Goal: Browse casually

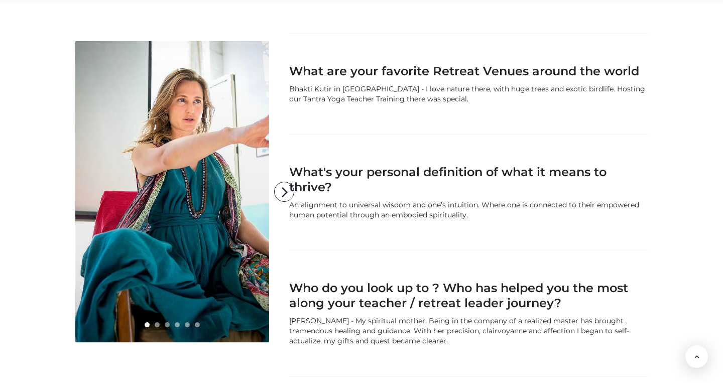
scroll to position [1461, 0]
click at [238, 200] on link at bounding box center [172, 191] width 194 height 301
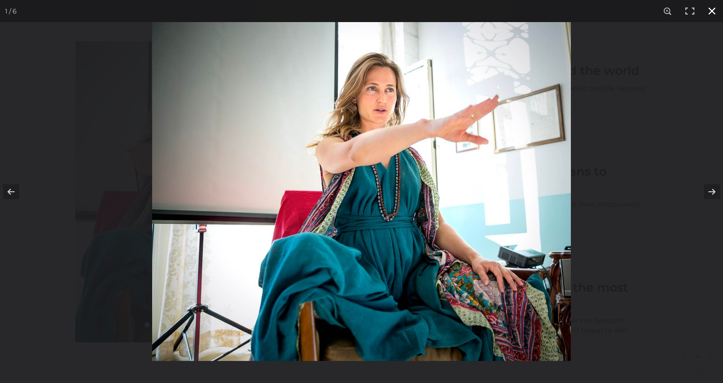
click at [634, 185] on div at bounding box center [513, 213] width 723 height 383
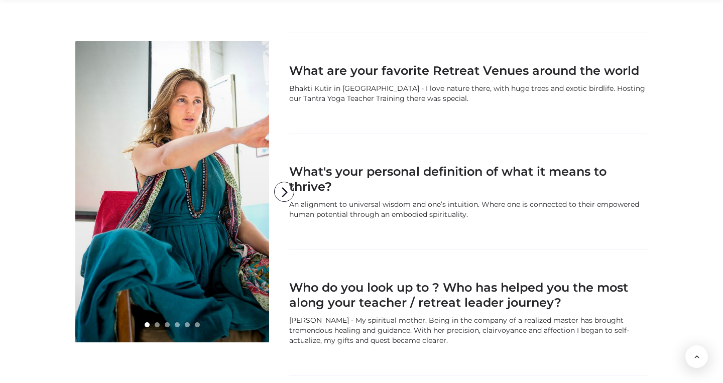
click at [206, 212] on link at bounding box center [172, 191] width 194 height 301
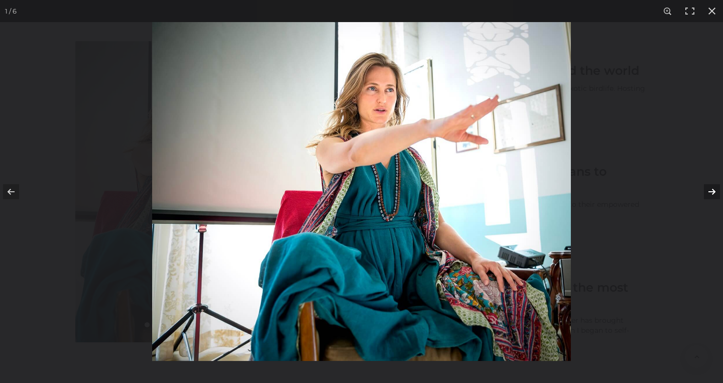
click at [710, 190] on button at bounding box center [705, 192] width 35 height 50
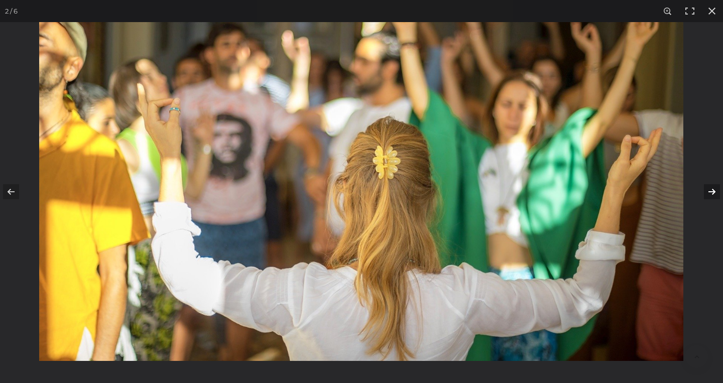
click at [710, 190] on button at bounding box center [705, 192] width 35 height 50
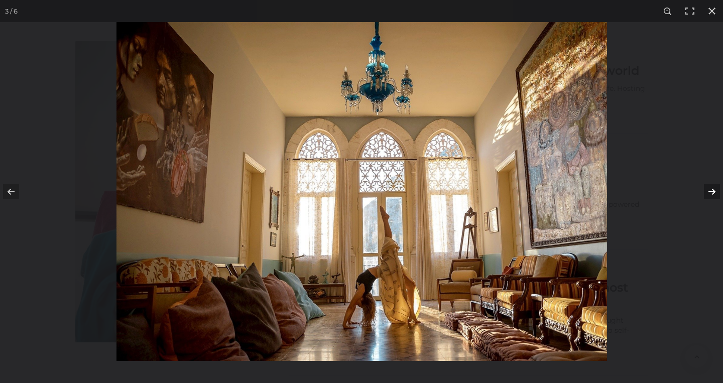
click at [710, 190] on button at bounding box center [705, 192] width 35 height 50
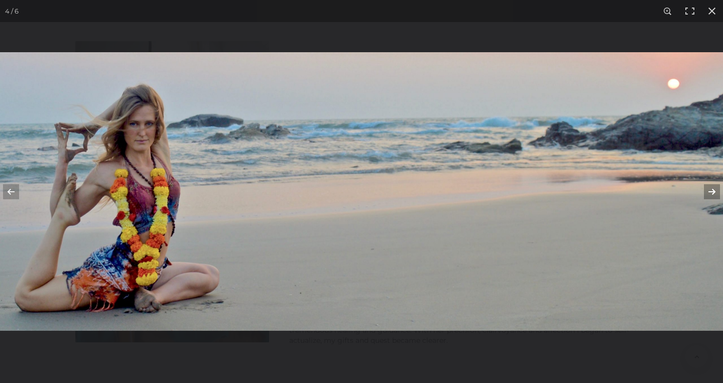
click at [710, 190] on button at bounding box center [705, 192] width 35 height 50
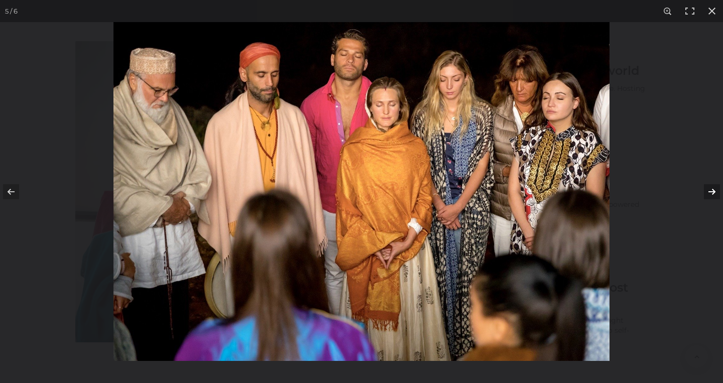
click at [710, 190] on button at bounding box center [705, 192] width 35 height 50
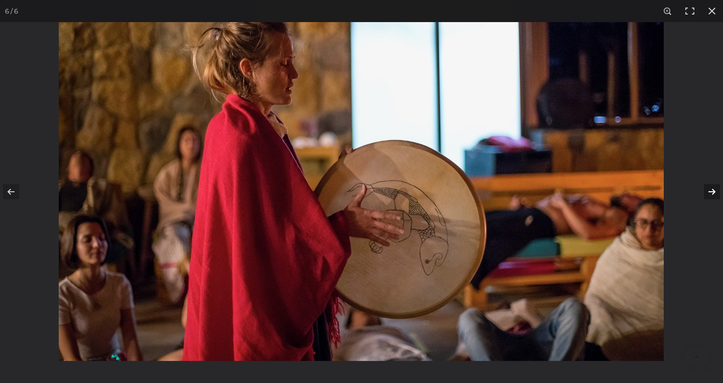
click at [710, 190] on button at bounding box center [705, 192] width 35 height 50
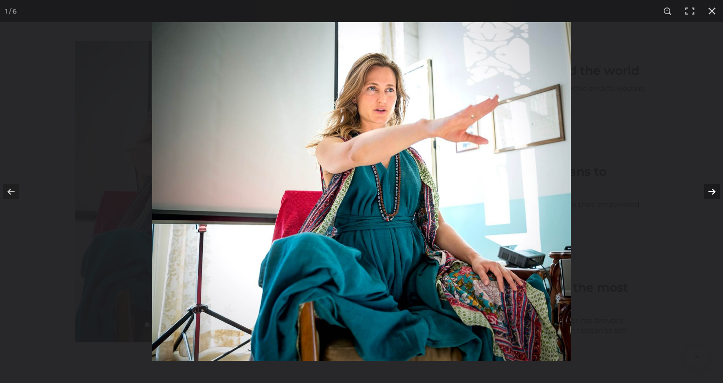
click at [710, 190] on button at bounding box center [705, 192] width 35 height 50
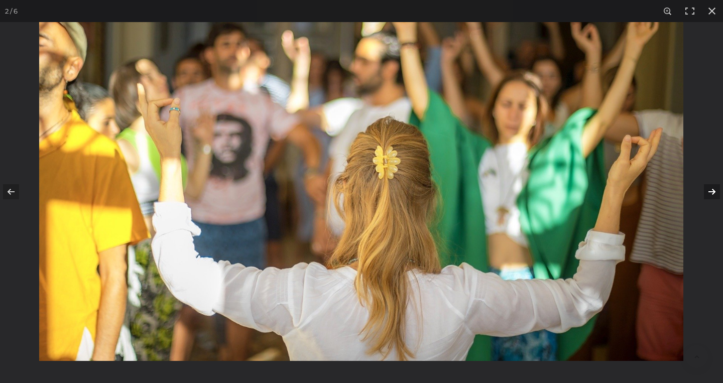
click at [710, 190] on button at bounding box center [705, 192] width 35 height 50
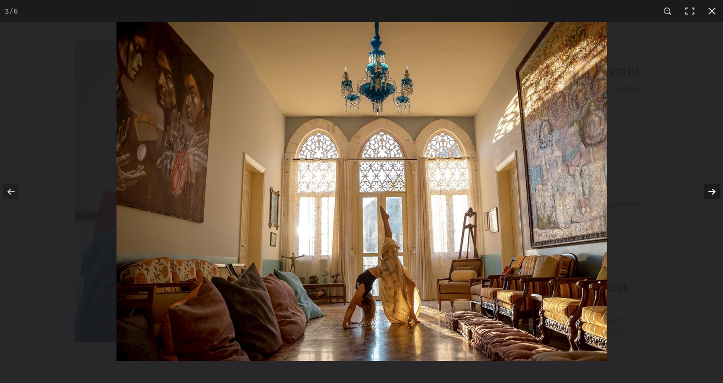
click at [710, 190] on button at bounding box center [705, 192] width 35 height 50
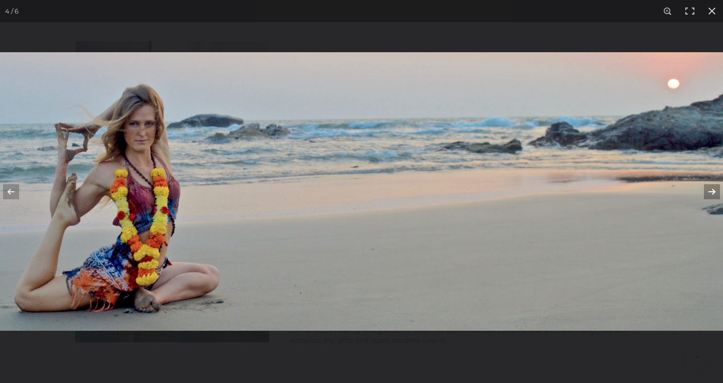
click at [710, 190] on button at bounding box center [705, 192] width 35 height 50
